Goal: Navigation & Orientation: Find specific page/section

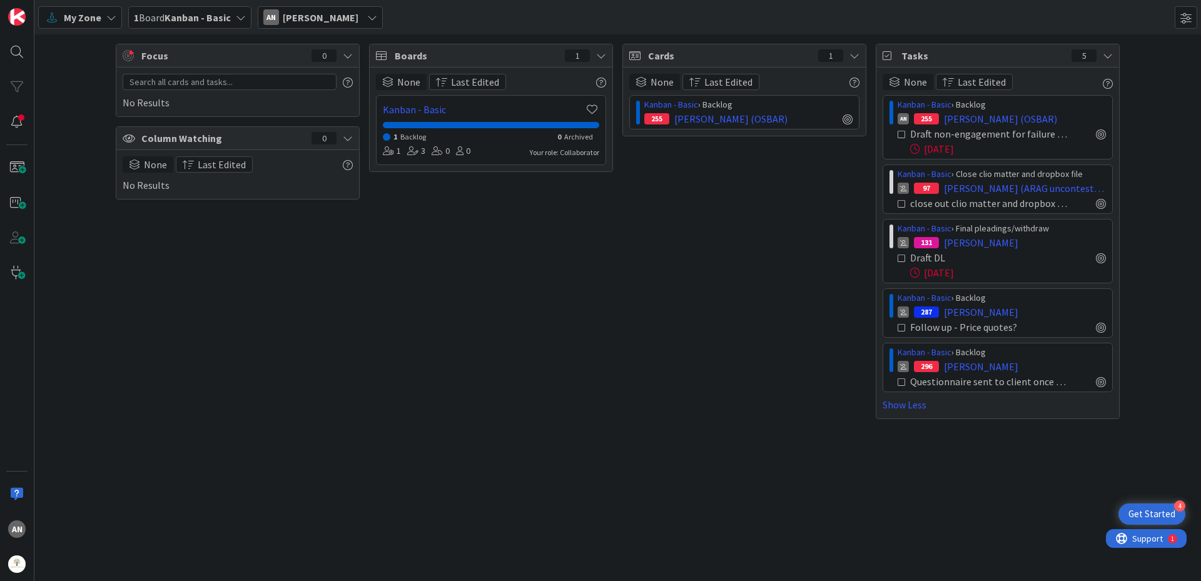
click at [78, 24] on span "My Zone" at bounding box center [83, 17] width 38 height 15
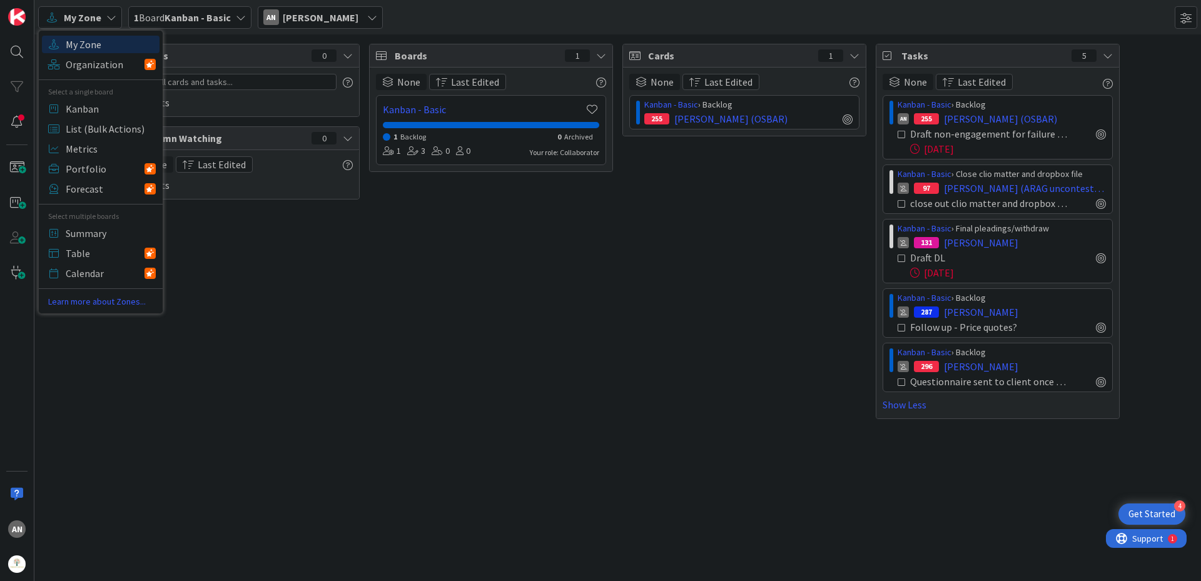
click at [92, 48] on span "My Zone" at bounding box center [111, 44] width 90 height 19
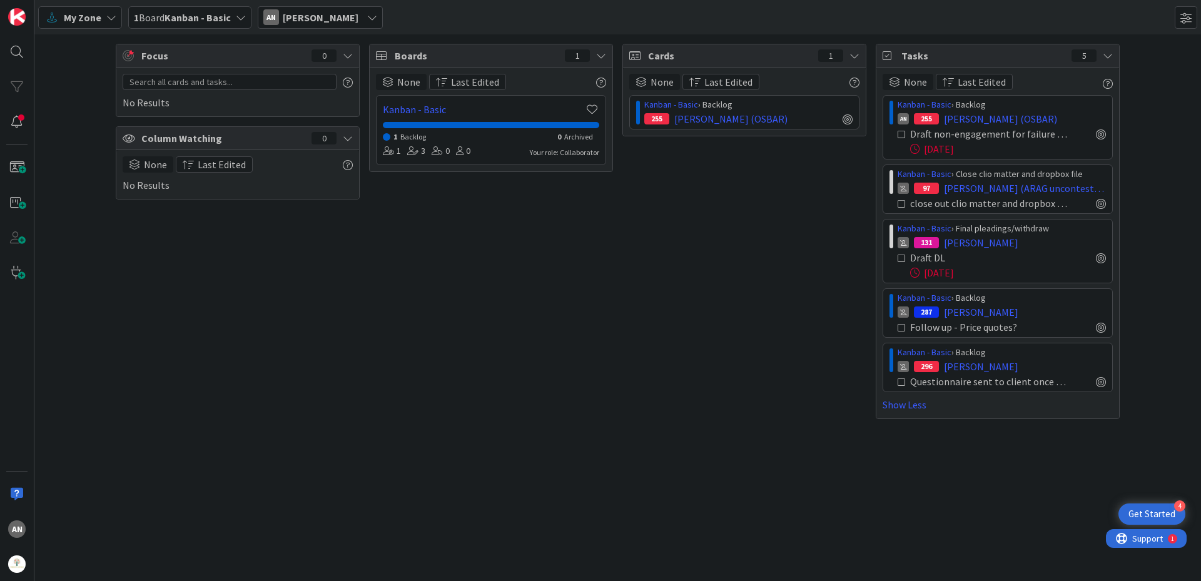
click at [93, 19] on span "My Zone" at bounding box center [83, 17] width 38 height 15
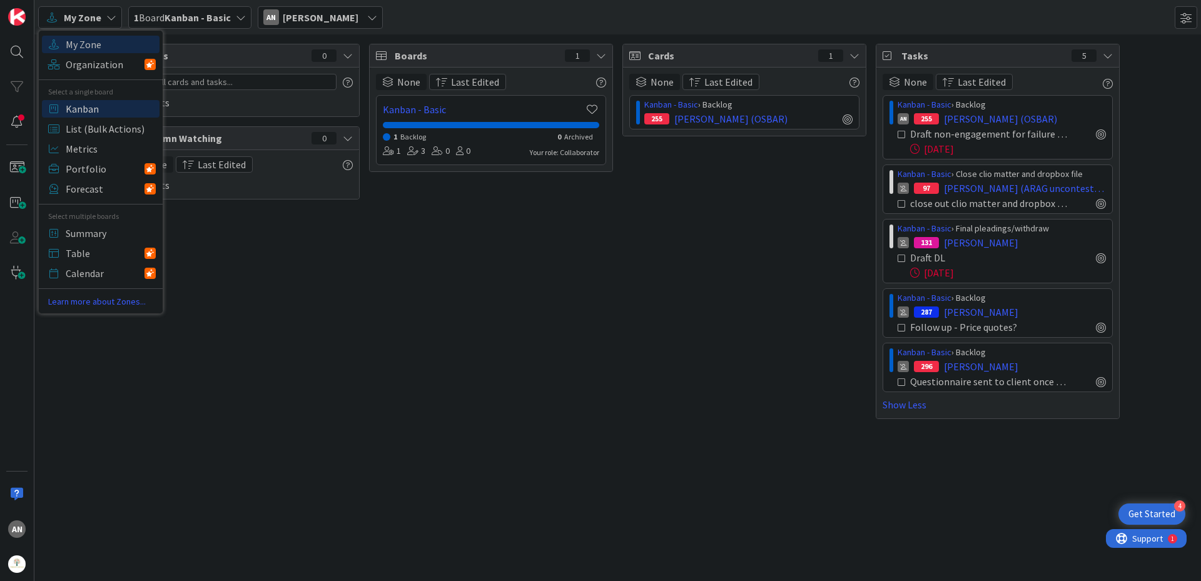
click at [107, 106] on span "Kanban" at bounding box center [111, 108] width 90 height 19
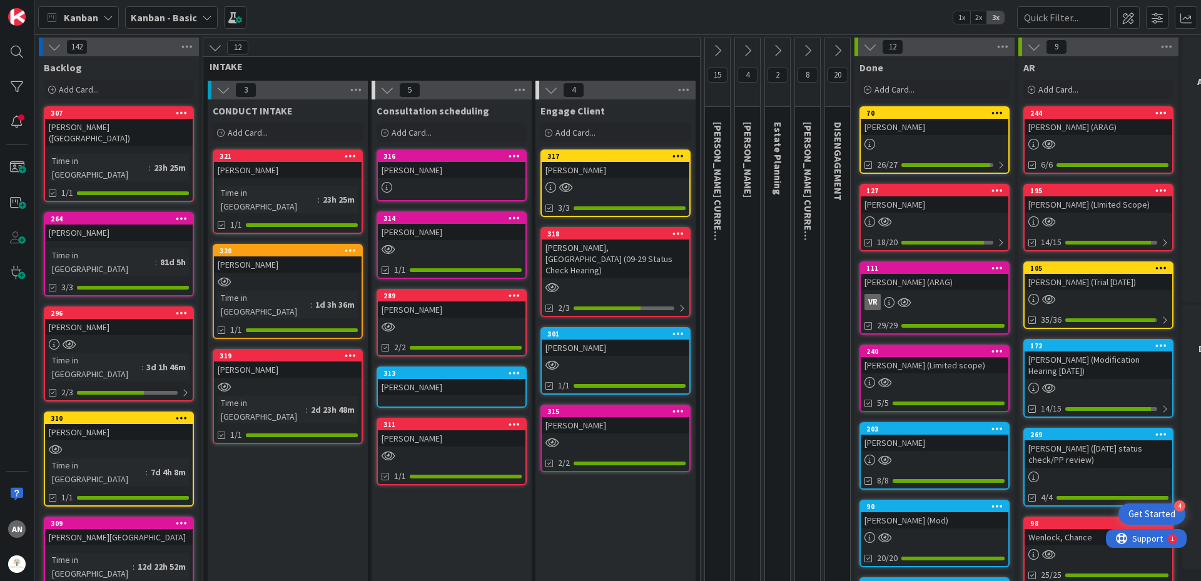
click at [604, 169] on div "[PERSON_NAME]" at bounding box center [616, 170] width 148 height 16
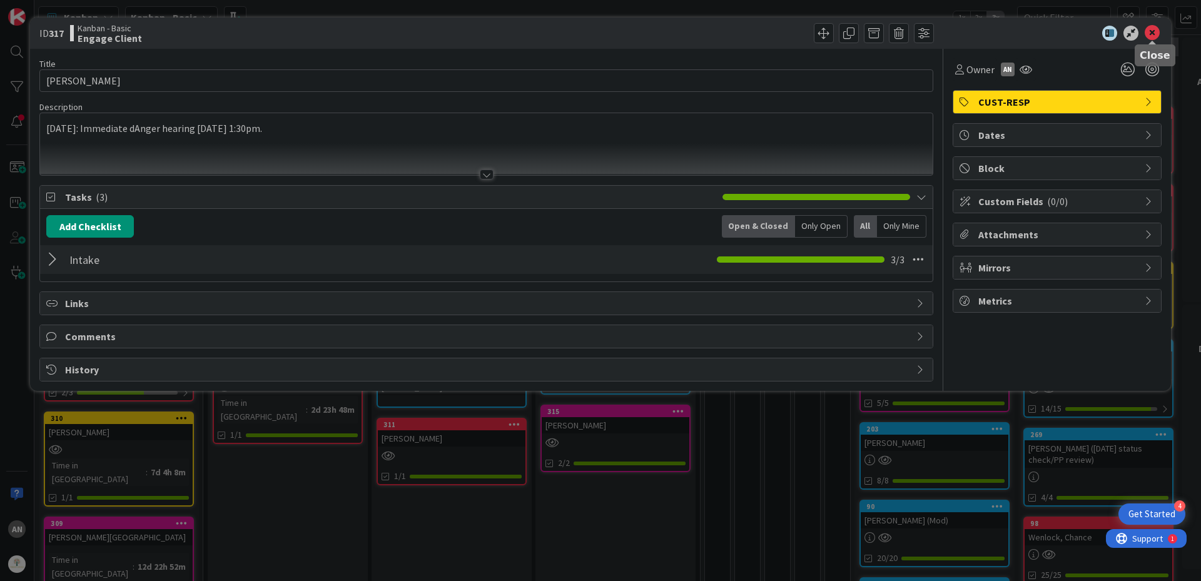
click at [1152, 31] on icon at bounding box center [1152, 33] width 15 height 15
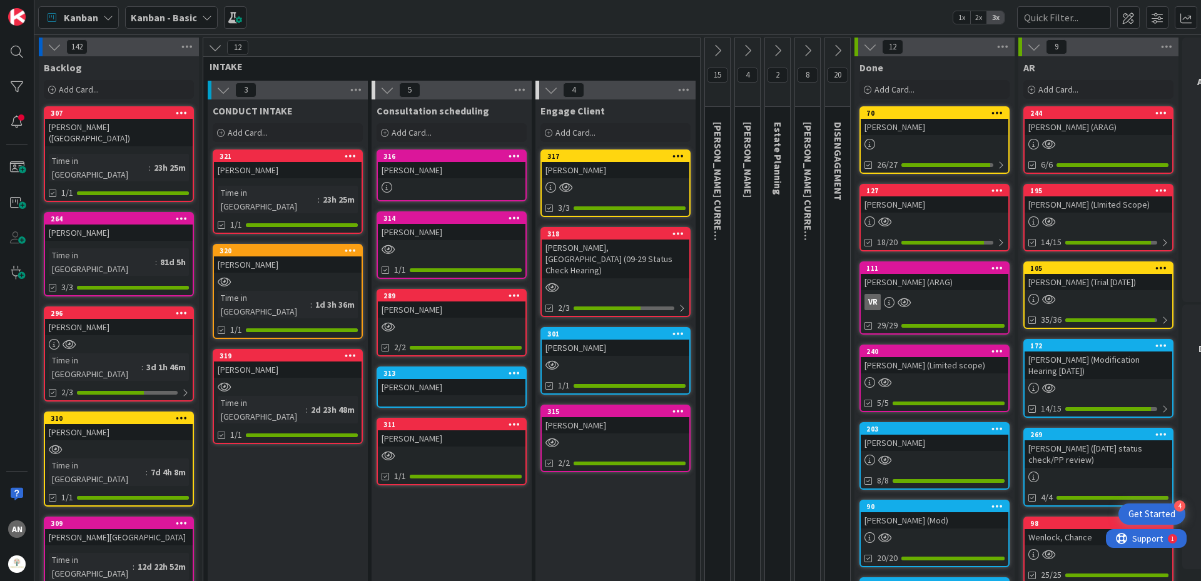
click at [650, 268] on link "[STREET_ADDRESS][PERSON_NAME] (09-29 Status Check Hearing) 2/3" at bounding box center [615, 272] width 150 height 90
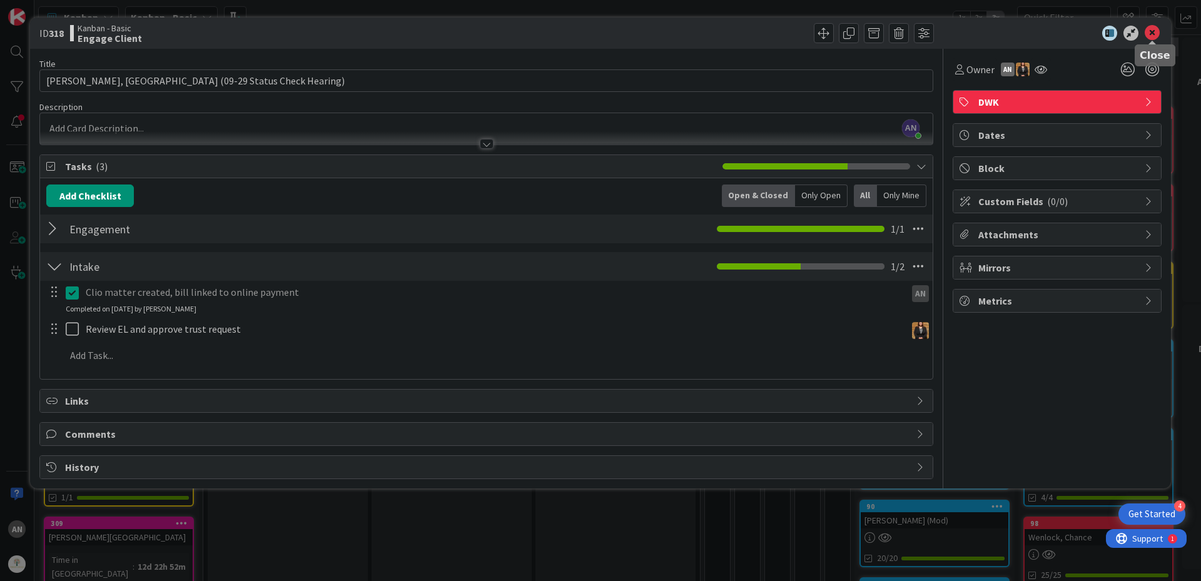
click at [1151, 34] on icon at bounding box center [1152, 33] width 15 height 15
